Goal: Task Accomplishment & Management: Use online tool/utility

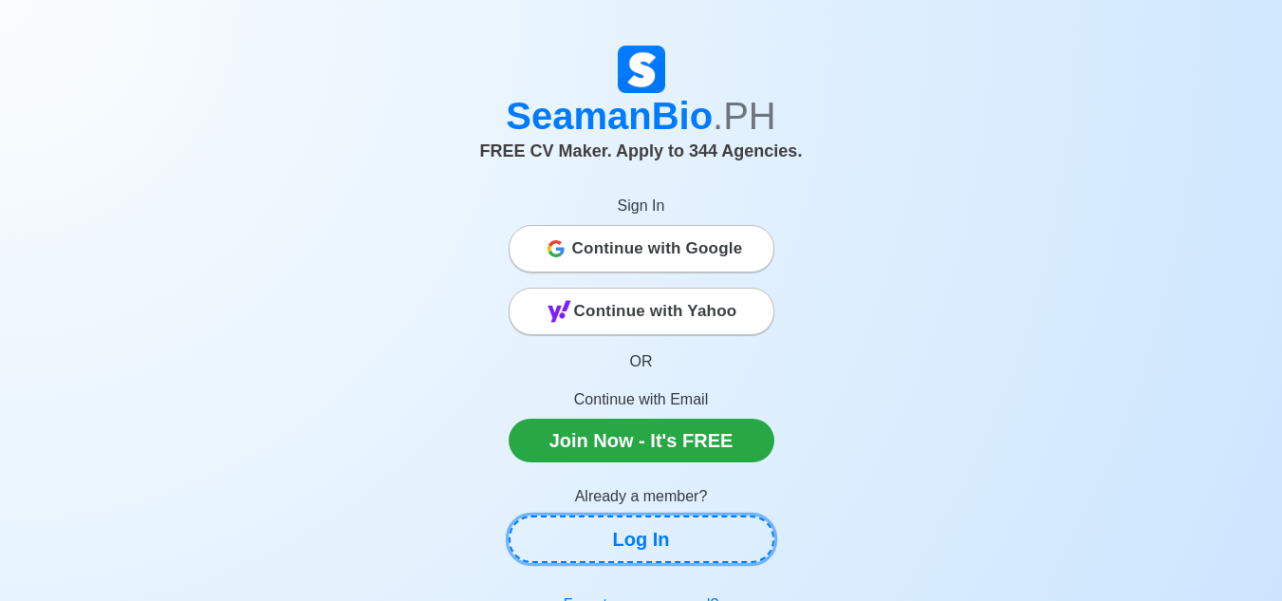
click at [671, 540] on link "Log In" at bounding box center [642, 538] width 266 height 47
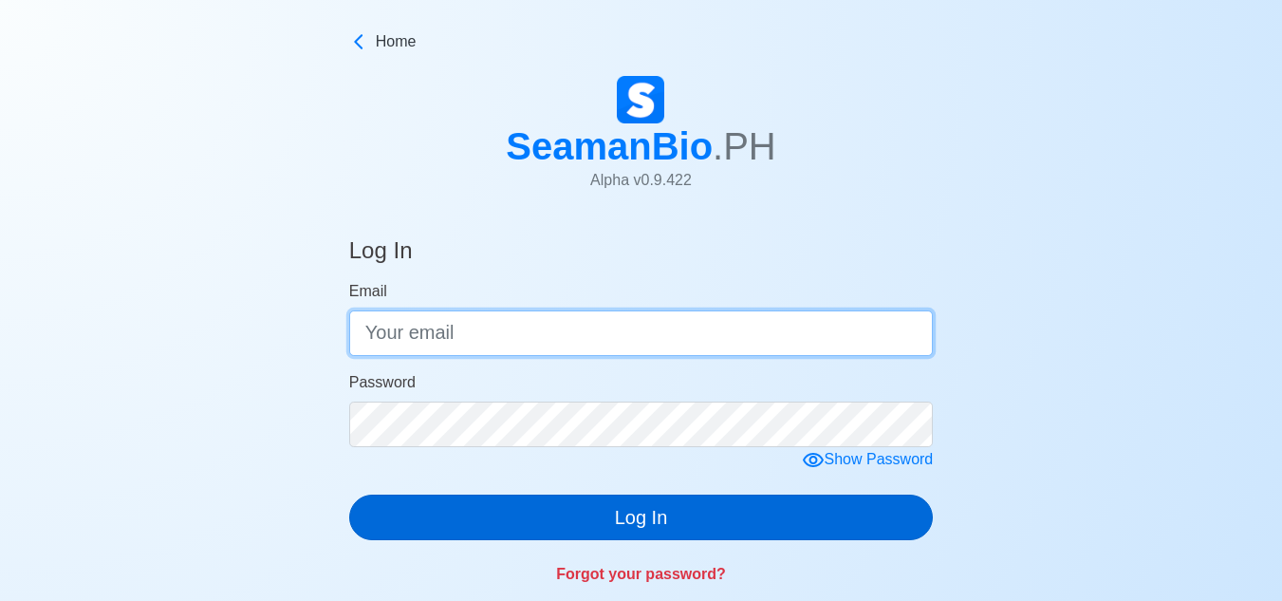
type input "[EMAIL_ADDRESS][DOMAIN_NAME]"
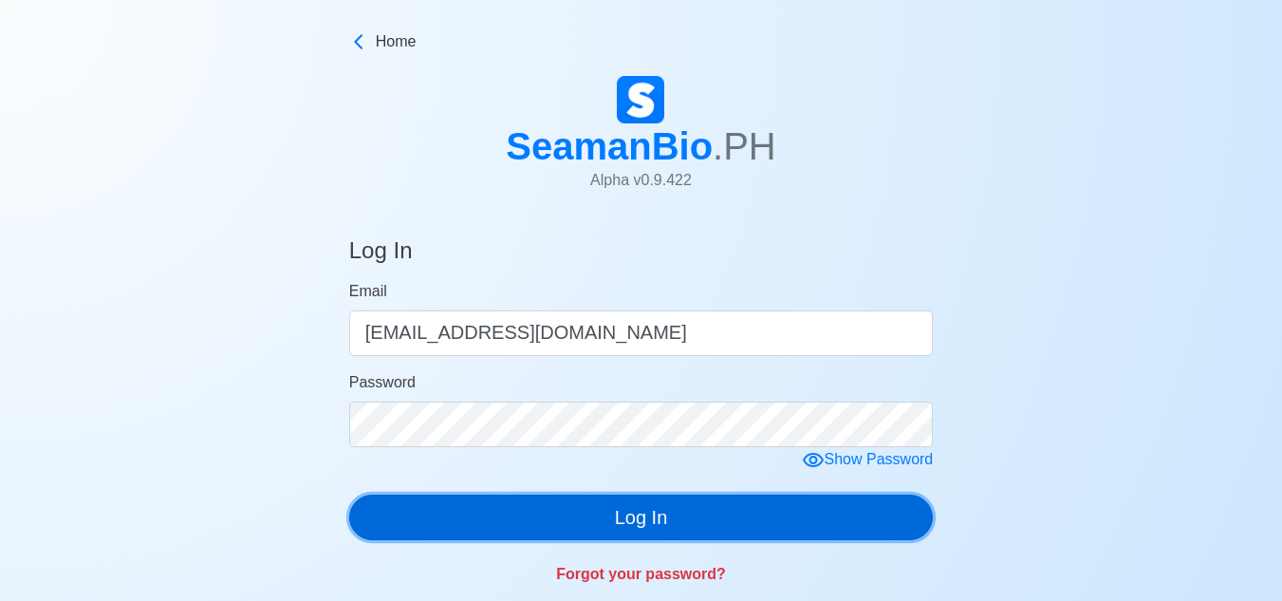
click at [717, 522] on button "Log In" at bounding box center [641, 517] width 584 height 46
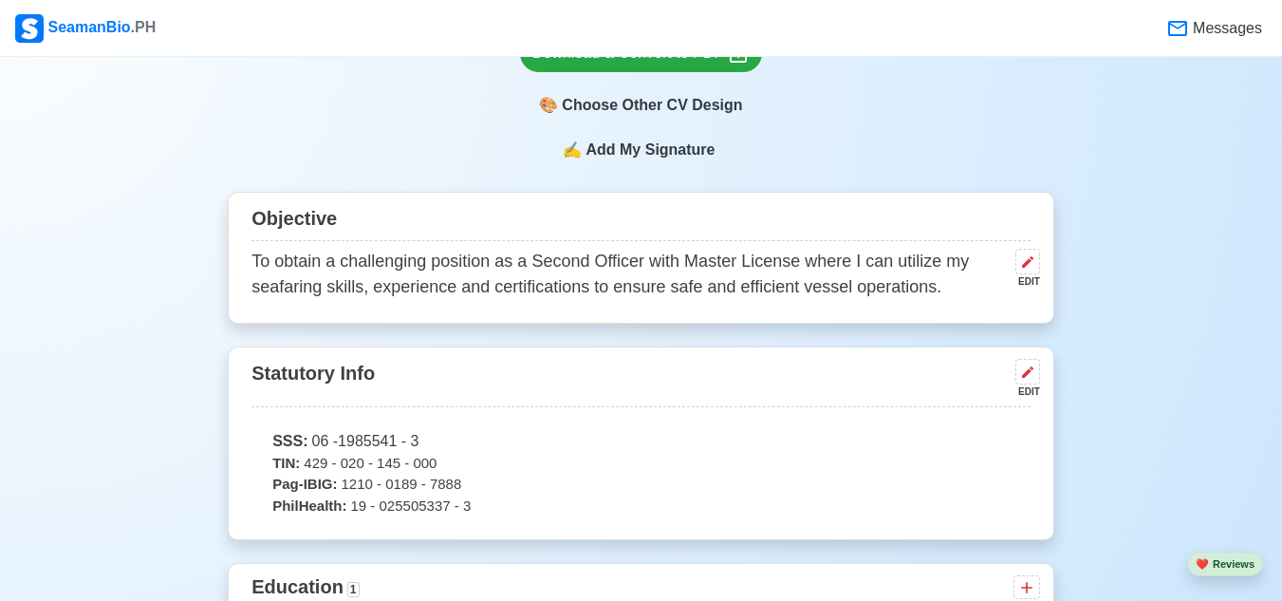
scroll to position [380, 0]
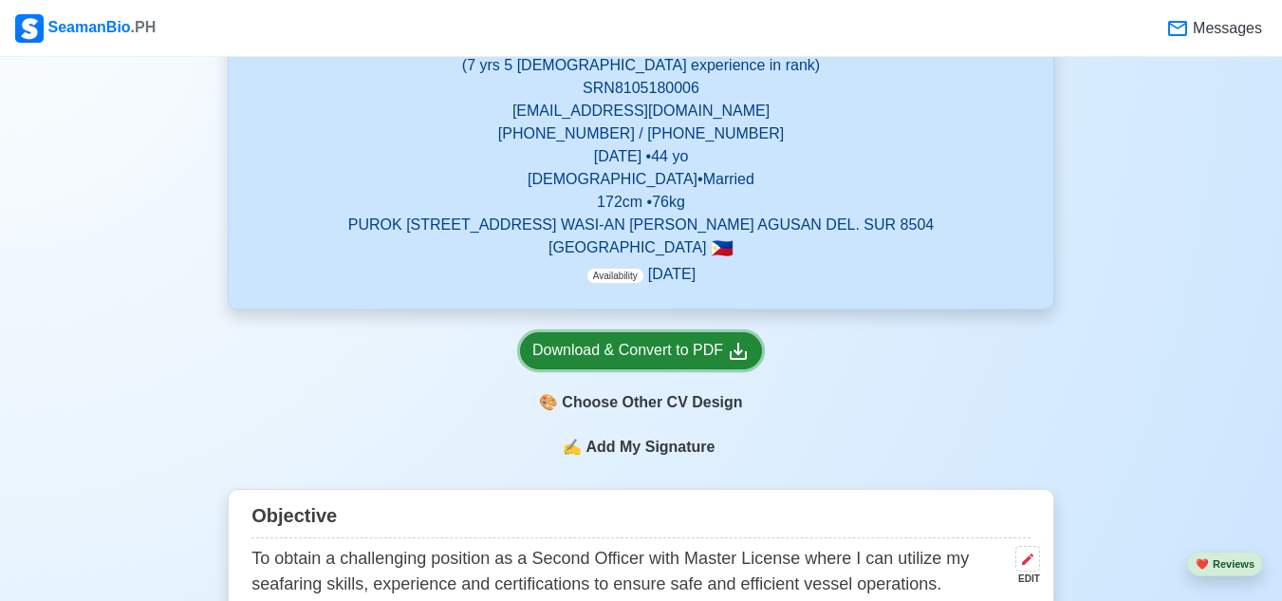
click at [709, 338] on link "Download & Convert to PDF" at bounding box center [641, 350] width 242 height 37
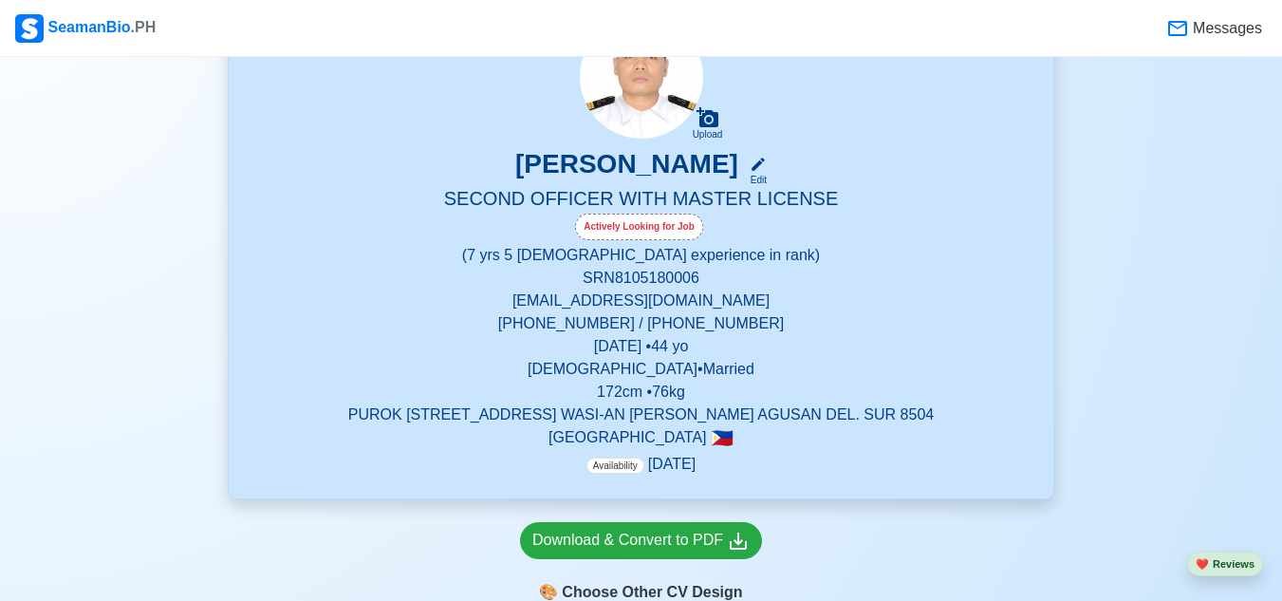
scroll to position [0, 0]
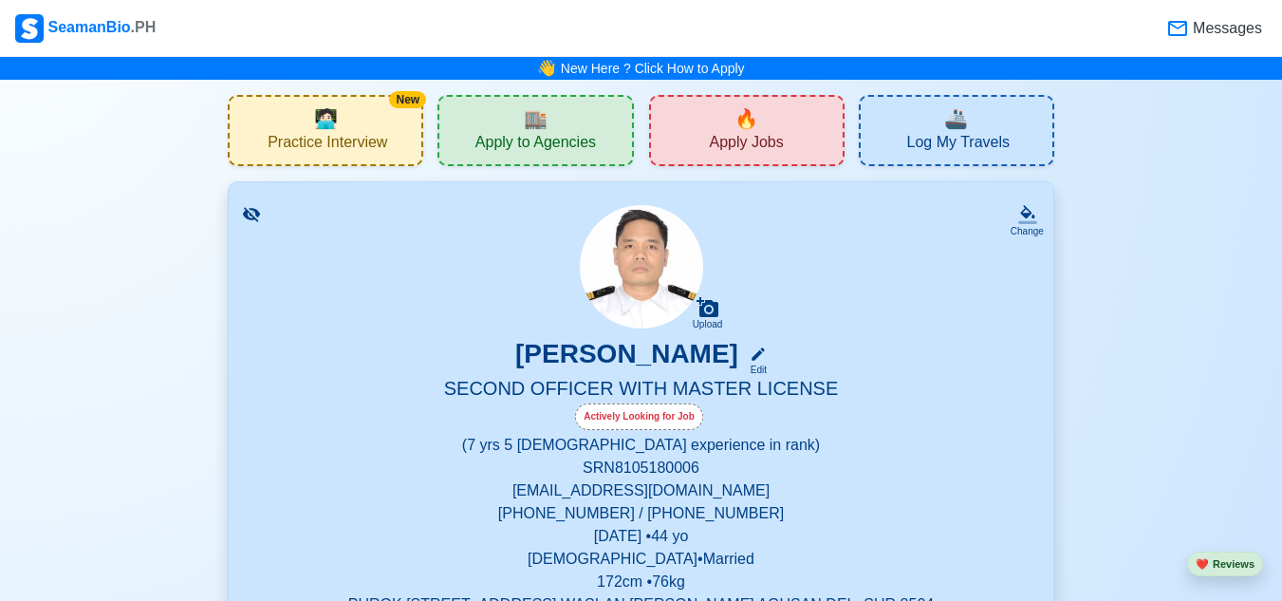
click at [759, 134] on span "Apply Jobs" at bounding box center [746, 145] width 74 height 24
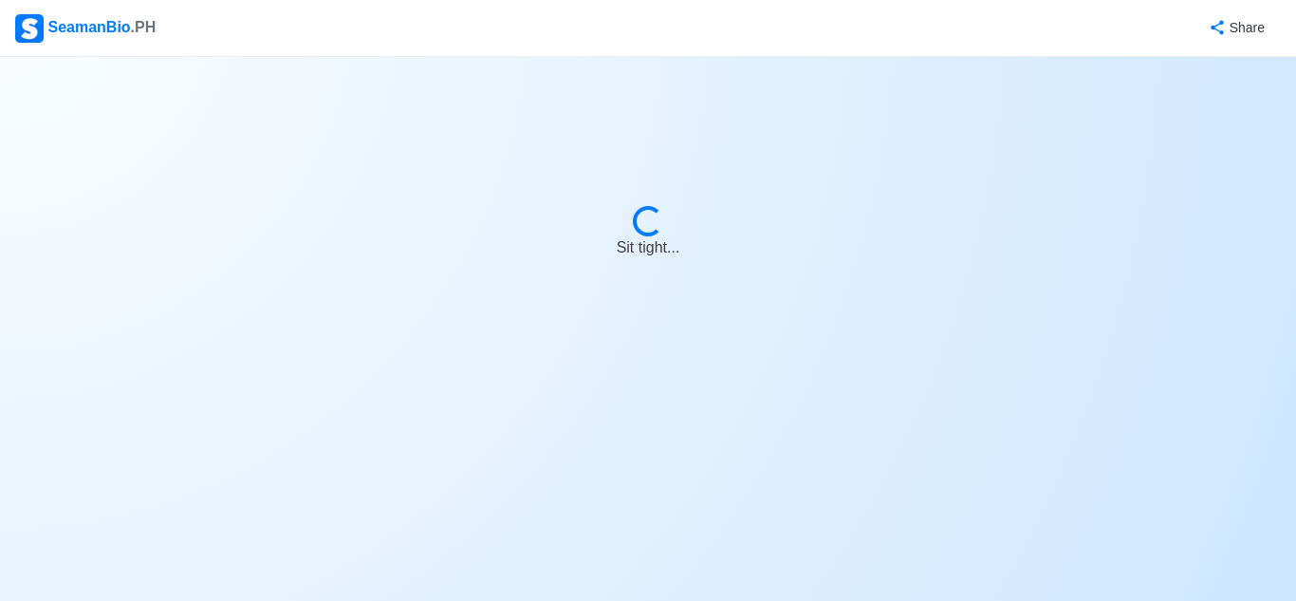
select select "2nd Officer"
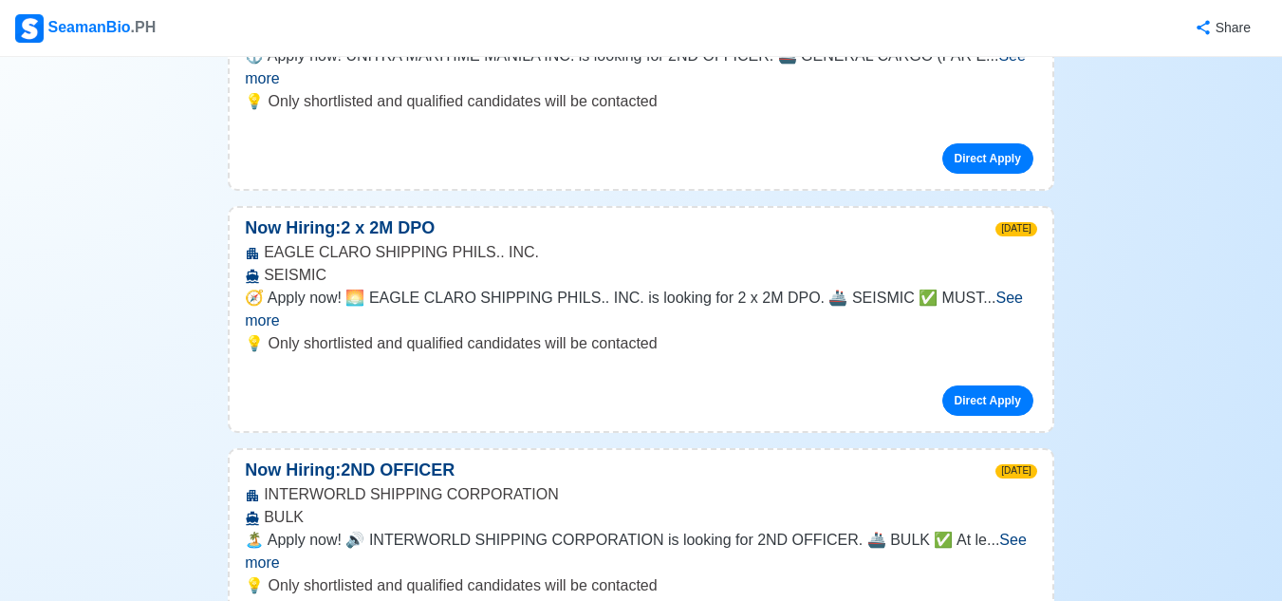
scroll to position [380, 0]
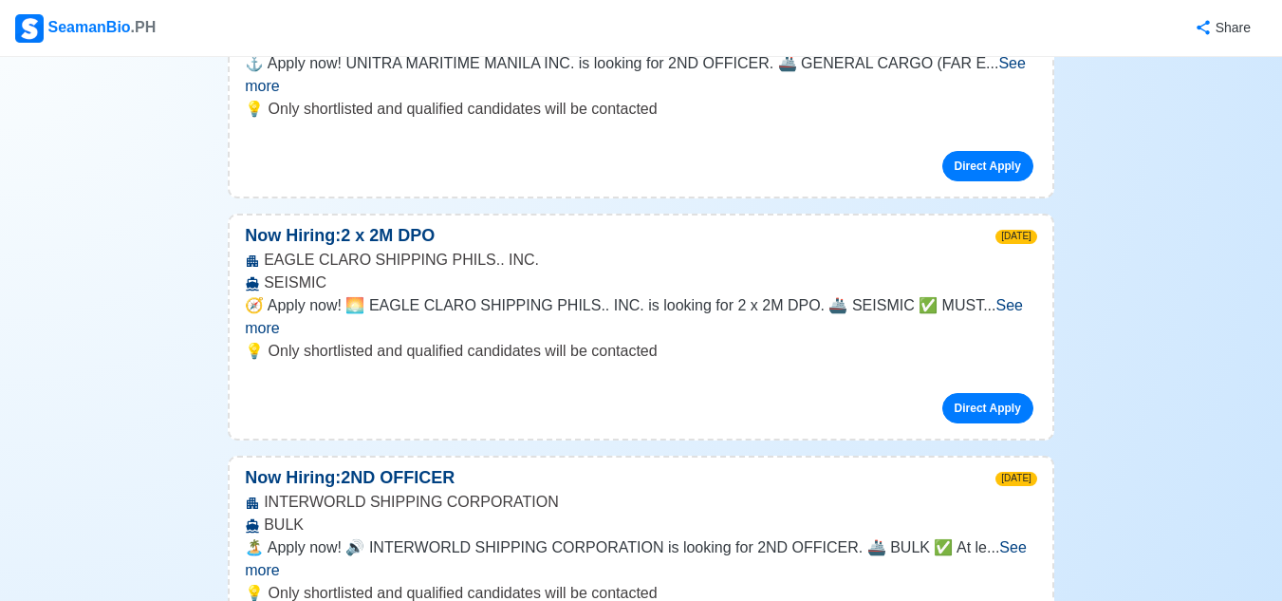
click at [994, 297] on span "See more" at bounding box center [634, 316] width 778 height 39
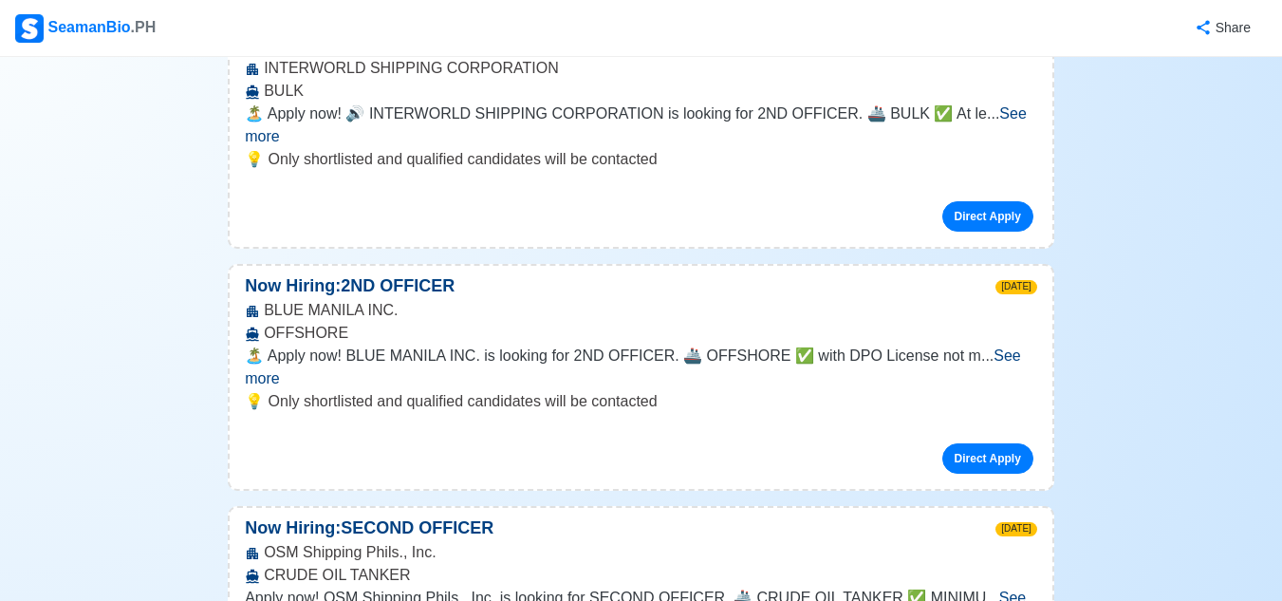
scroll to position [949, 0]
click at [992, 348] on span "See more" at bounding box center [633, 367] width 776 height 39
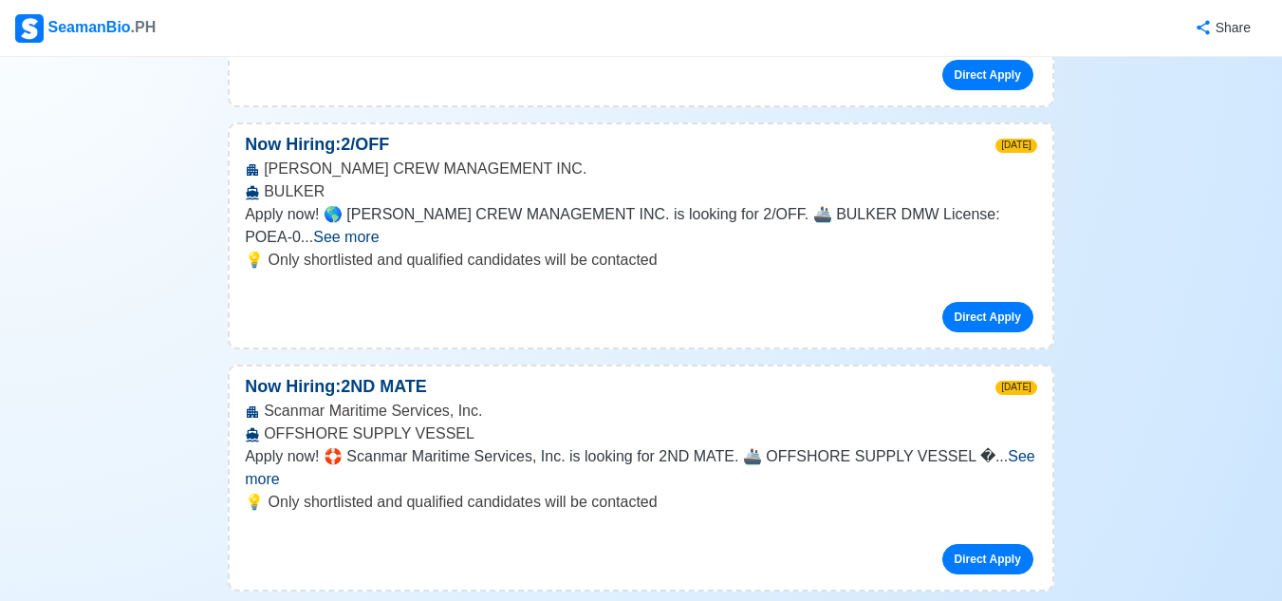
scroll to position [3416, 0]
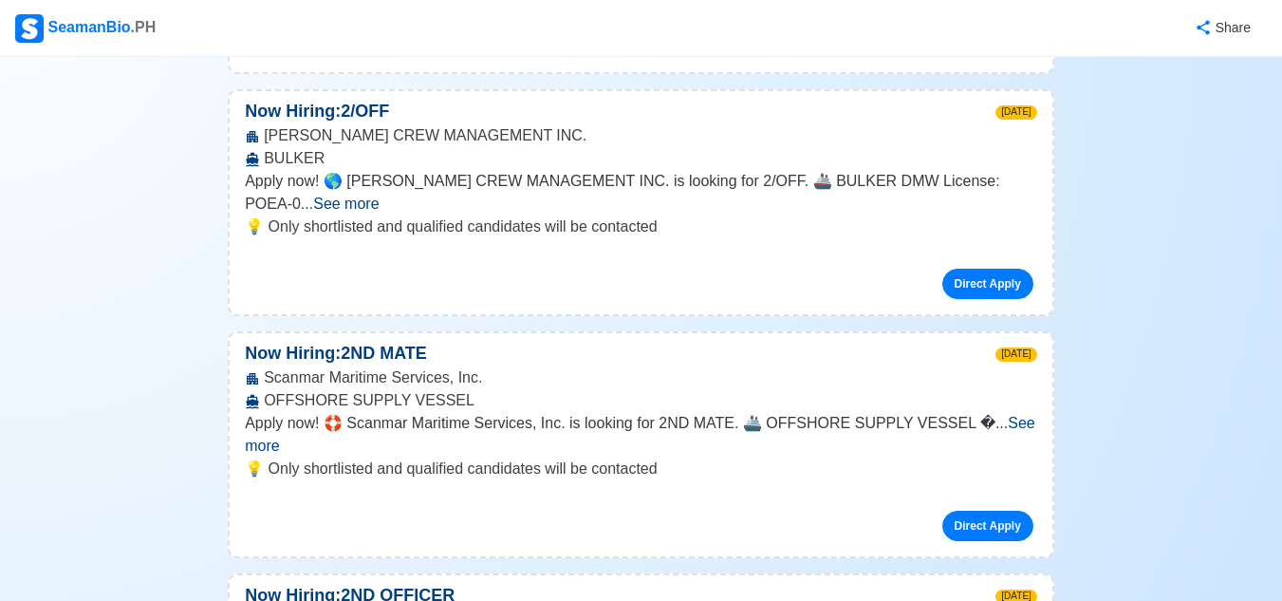
click at [1014, 415] on span "See more" at bounding box center [640, 434] width 790 height 39
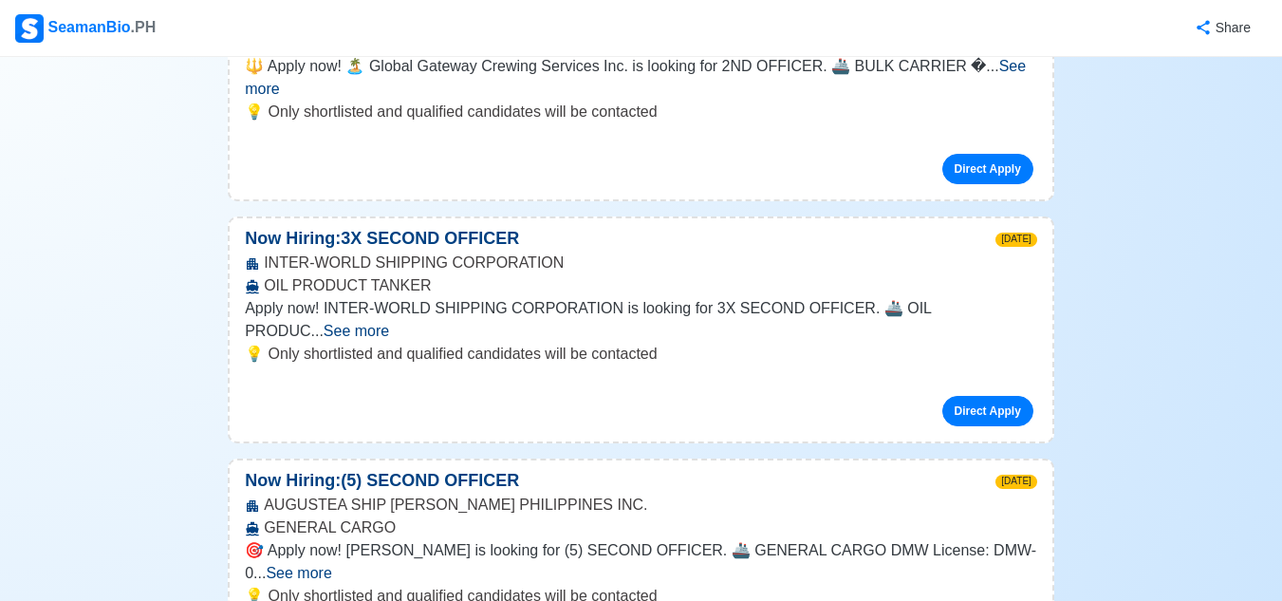
scroll to position [9394, 0]
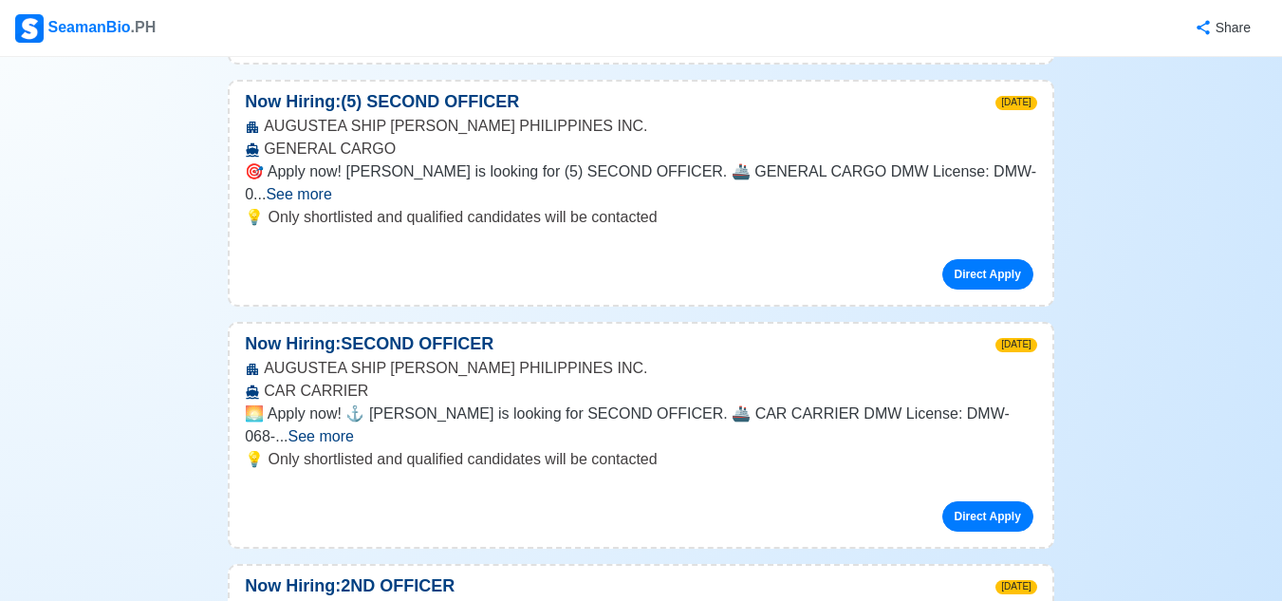
scroll to position [9773, 0]
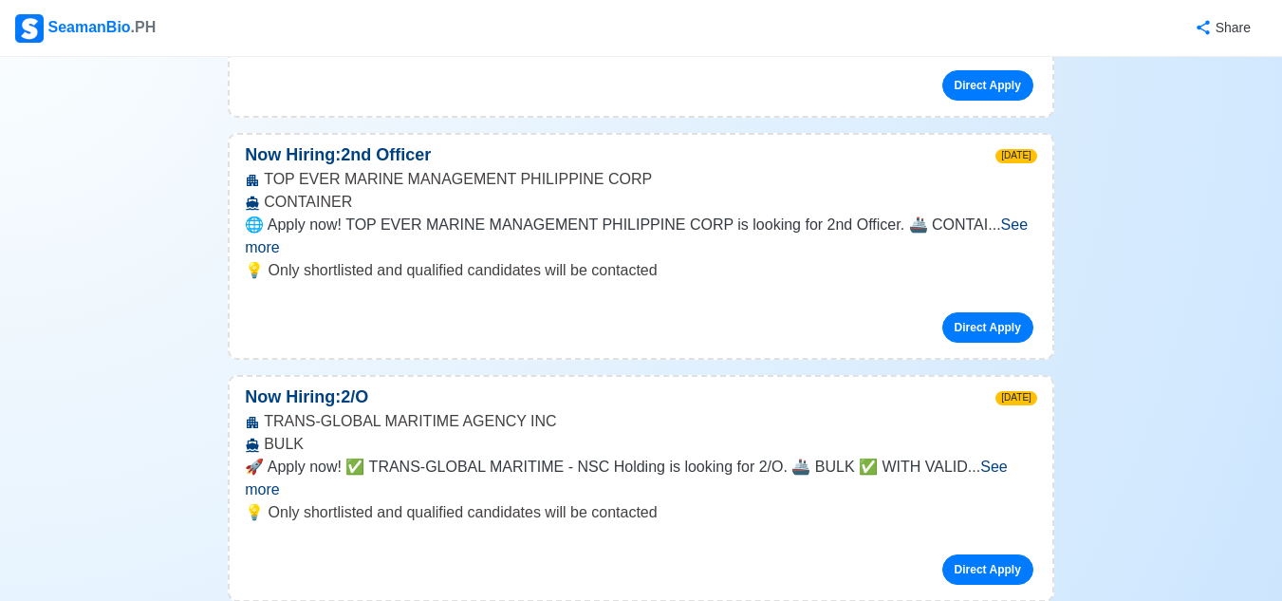
scroll to position [11102, 0]
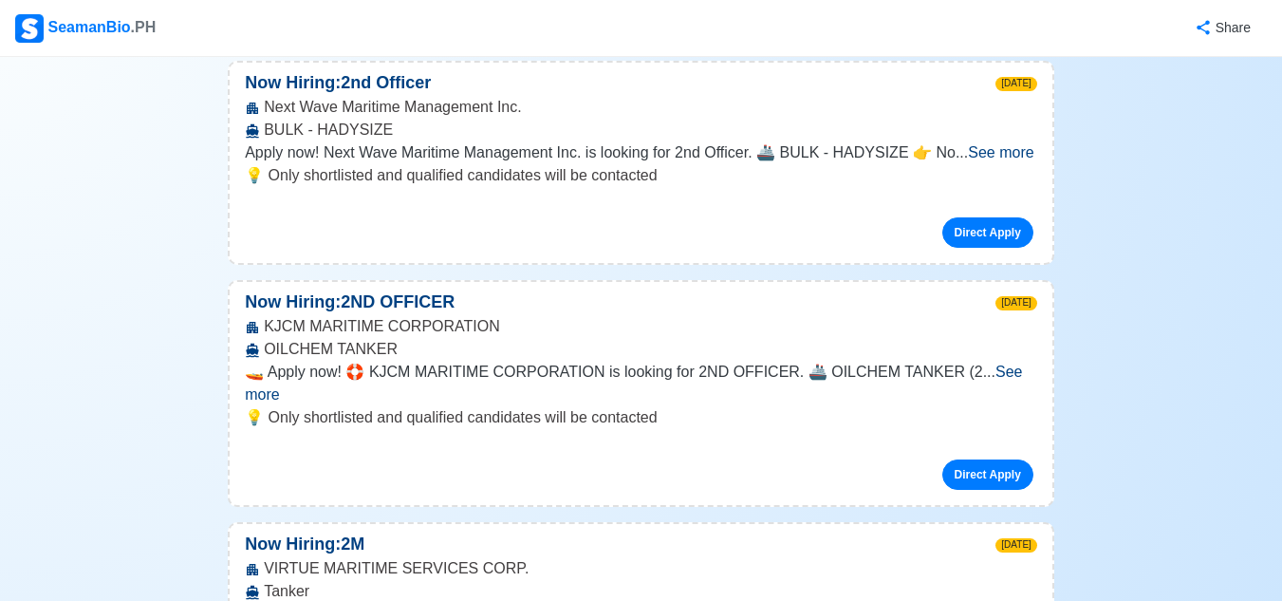
scroll to position [13853, 0]
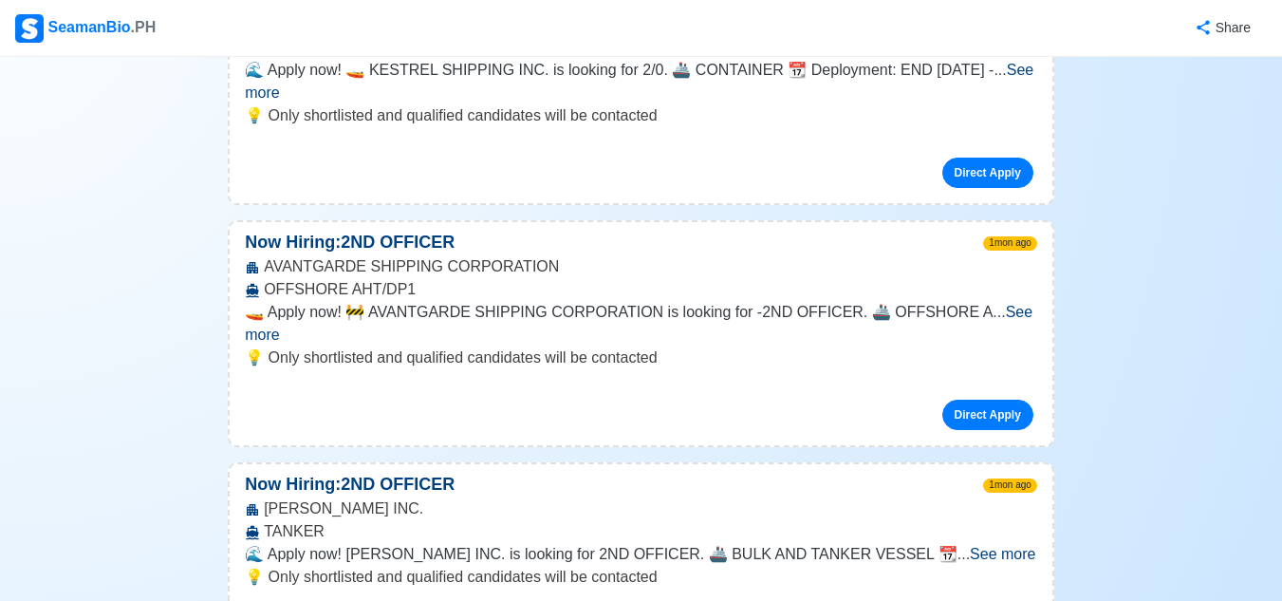
scroll to position [22108, 0]
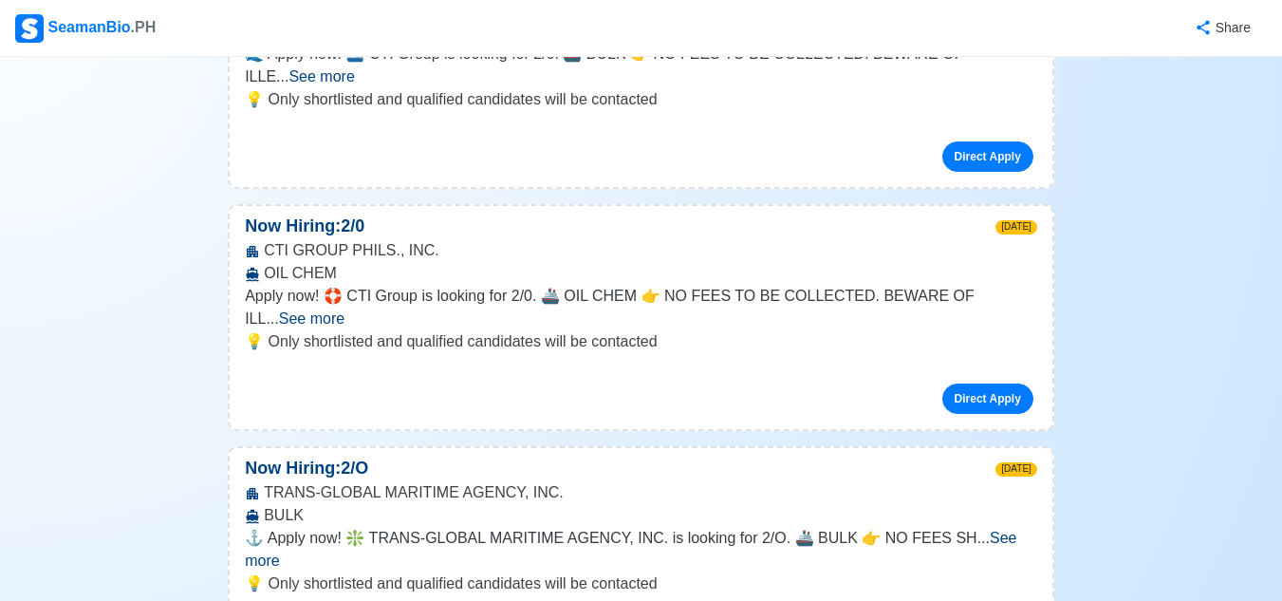
scroll to position [5978, 0]
